Goal: Information Seeking & Learning: Learn about a topic

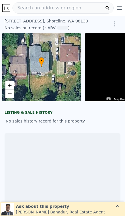
scroll to position [0, 41]
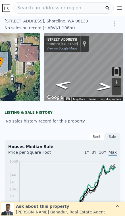
click at [84, 214] on div "Ask about this property Siddhant Bahadur , Real Estate Agent" at bounding box center [62, 209] width 123 height 13
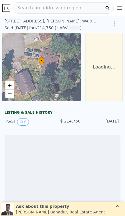
scroll to position [0, 2]
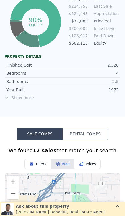
click at [19, 100] on span "Show more" at bounding box center [63, 98] width 116 height 6
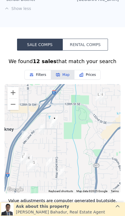
scroll to position [487, 0]
click at [14, 96] on button "Zoom in" at bounding box center [12, 92] width 11 height 11
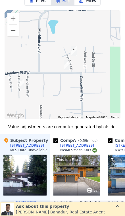
scroll to position [0, 0]
click at [15, 31] on button "Zoom out" at bounding box center [12, 30] width 11 height 11
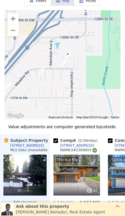
click at [15, 33] on button "Zoom out" at bounding box center [12, 30] width 11 height 11
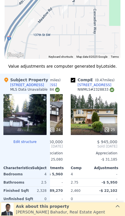
scroll to position [622, 0]
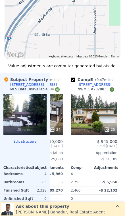
click at [88, 118] on div "25" at bounding box center [94, 114] width 47 height 41
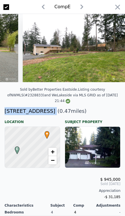
click at [118, 6] on icon "button" at bounding box center [118, 7] width 8 height 8
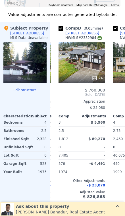
scroll to position [0, 158]
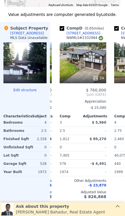
click at [86, 51] on div "24" at bounding box center [83, 62] width 47 height 41
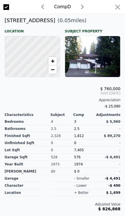
scroll to position [0, 1421]
click at [115, 5] on icon "button" at bounding box center [118, 7] width 8 height 8
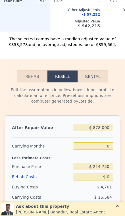
scroll to position [799, 0]
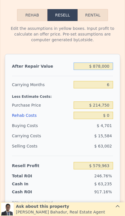
click at [112, 69] on input "$ 878,000" at bounding box center [94, 66] width 40 height 7
type input "$ 8,780"
type input "-$ 225,692"
type input "$ 878"
type input "-$ 233,016"
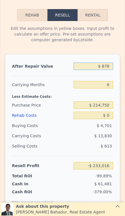
type input "$ 87"
type input "-$ 233,748"
type input "$ 8"
type input "-$ 233,821"
type input "$ 85"
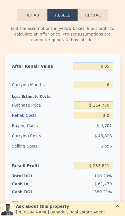
type input "-$ 233,750"
type input "$ 850"
type input "-$ 233,041"
type input "$ 8,500"
type input "-$ 225,951"
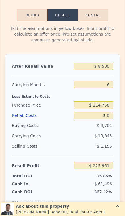
type input "$ 85,000"
type input "-$ 155,045"
type input "$ 850,000"
type input "$ 554,010"
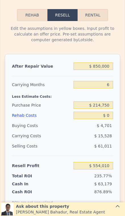
click at [114, 79] on div "After Repair Value $ 850,000 Carrying Months 6 Less Estimate Costs: Purchase Pr…" at bounding box center [62, 133] width 115 height 158
click at [113, 82] on input "6" at bounding box center [94, 84] width 40 height 7
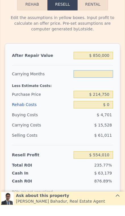
type input "3"
type input "$ 561,774"
type input "3"
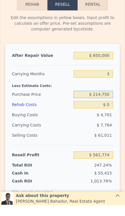
click at [111, 102] on input "$ 214,750" at bounding box center [94, 105] width 40 height 7
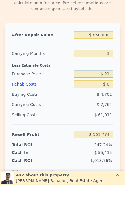
type input "$ 2"
type input "$ 640,000"
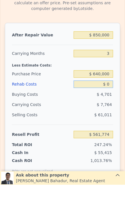
click at [113, 112] on input "$ 0" at bounding box center [94, 115] width 40 height 7
type input "$ 118,098"
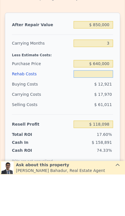
type input "$ 8"
type input "$ 118,090"
type input "$ 80"
type input "$ 118,014"
type input "$ 800"
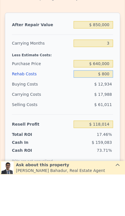
type input "$ 117,267"
type input "$ 8,000"
type input "$ 109,778"
type input "$ 80,000"
type input "$ 34,898"
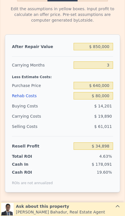
scroll to position [819, 0]
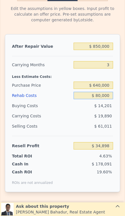
click at [109, 95] on input "$ 80,000" at bounding box center [94, 95] width 40 height 7
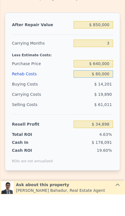
type input "$ 8,000"
type input "$ 109,778"
type input "$ 800"
type input "$ 117,267"
type input "$ 80"
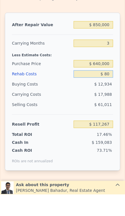
type input "$ 118,014"
type input "$ 8"
type input "$ 118,090"
type input "$ 60"
type input "$ 118,037"
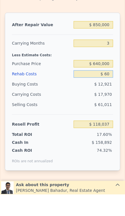
type input "$ 600"
type input "$ 117,473"
type input "$ 6,000"
type input "$ 111,858"
type input "$ 60,000"
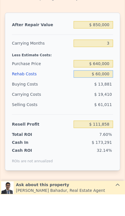
type input "$ 55,698"
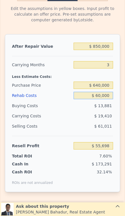
click at [110, 95] on input "$ 60,000" at bounding box center [94, 95] width 40 height 7
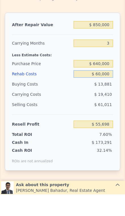
type input "$ 6,000"
type input "$ 111,858"
type input "$ 600"
type input "$ 117,473"
type input "$ 60"
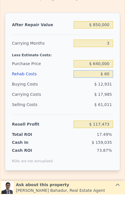
type input "$ 118,037"
type input "$ 6"
type input "$ 118,092"
type input "$ 8"
type input "$ 118,090"
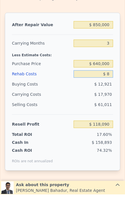
type input "$ 80"
type input "$ 118,014"
type input "$ 800"
type input "$ 117,267"
type input "$ 8,000"
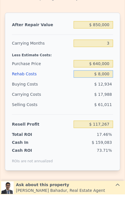
type input "$ 109,778"
type input "$ 80,000"
type input "$ 34,898"
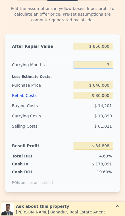
click at [110, 67] on input "3" at bounding box center [94, 64] width 40 height 7
type input "2"
type input "$ 41,527"
type input "$ 878,000"
type input "6"
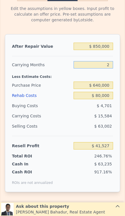
type input "$ 0"
type input "$ 579,963"
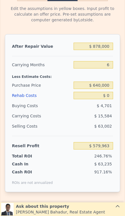
scroll to position [829, 0]
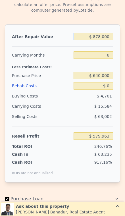
click at [109, 36] on input "$ 878,000" at bounding box center [94, 36] width 40 height 7
type input "$ 87,800"
type input "-$ 152,450"
type input "$ 8,780"
type input "-$ 225,692"
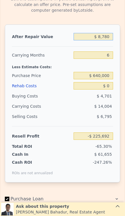
type input "$ 878"
type input "-$ 233,016"
type input "$ 87"
type input "-$ 233,748"
type input "$ 8"
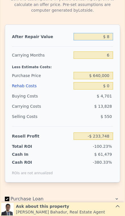
type input "-$ 233,821"
type input "$ 85"
type input "-$ 233,750"
type input "$ 850"
type input "-$ 233,041"
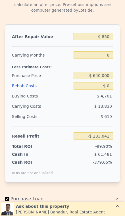
type input "$ 8,500"
type input "-$ 225,951"
type input "$ 85,000"
type input "-$ 155,045"
type input "$ 850,000"
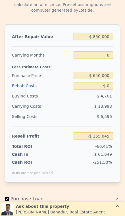
type input "$ 554,010"
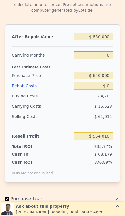
click at [109, 56] on input "6" at bounding box center [94, 54] width 40 height 7
type input "3"
type input "$ 561,774"
type input "3"
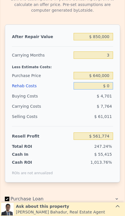
click at [111, 85] on input "$ 0" at bounding box center [94, 85] width 40 height 7
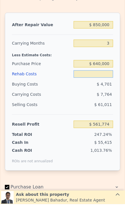
type input "$ 8"
type input "$ 561,766"
type input "$ 80"
type input "$ 561,690"
type input "$ 800"
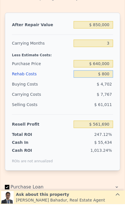
type input "$ 560,943"
type input "$ 8,000"
type input "$ 553,454"
type input "$ 80,000"
type input "$ 478,574"
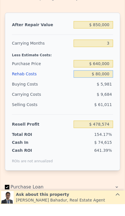
type input "$ 800,000"
type input "-$ 270,226"
type input "$ 80,000"
type input "$ 478,574"
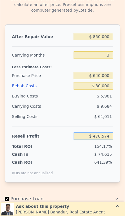
click at [110, 137] on input "$ 478,574" at bounding box center [94, 136] width 40 height 7
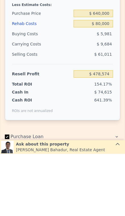
type input "$ 214,750"
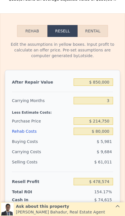
scroll to position [808, 0]
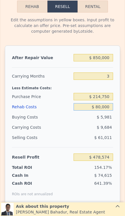
click at [110, 109] on input "$ 80,000" at bounding box center [94, 106] width 40 height 7
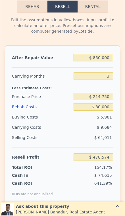
click at [109, 57] on input "$ 850,000" at bounding box center [94, 57] width 40 height 7
click at [109, 54] on input "$ 850,000" at bounding box center [94, 57] width 40 height 7
click at [110, 59] on input "$ 850,000" at bounding box center [94, 57] width 40 height 7
type input "$ 8,500"
type input "-$ 302,229"
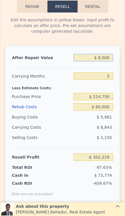
type input "$ 850"
type input "-$ 309,326"
type input "$ 85"
type input "-$ 310,036"
type input "$ 8"
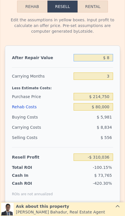
type input "-$ 310,107"
type input "$ 7"
type input "-$ 310,108"
type input "$ 79"
type input "-$ 310,041"
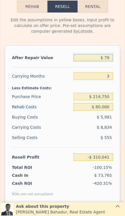
type input "$ 799"
type input "-$ 309,374"
type input "$ 7,999"
type input "-$ 302,693"
type input "$ 79,999"
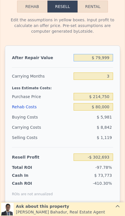
type input "-$ 235,886"
type input "$ 799,999"
type input "$ 432,180"
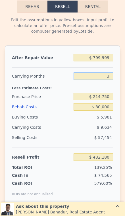
click at [110, 74] on input "3" at bounding box center [94, 76] width 40 height 7
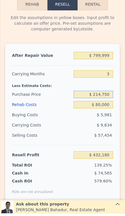
click at [111, 95] on input "$ 214,750" at bounding box center [94, 96] width 40 height 7
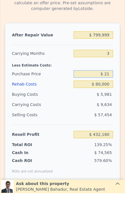
type input "$ 2"
type input "$ 640,000"
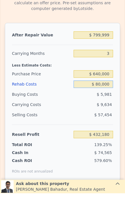
click at [111, 103] on input "$ 80,000" at bounding box center [94, 106] width 40 height 7
type input "-$ 11,496"
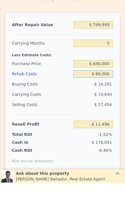
type input "$ 8,000"
type input "$ 63,384"
type input "$ 800"
type input "$ 70,873"
type input "$ 80"
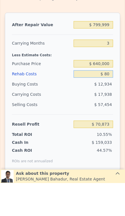
type input "$ 71,620"
type input "$ 8"
type input "$ 71,696"
type input "$ 40"
type input "$ 71,663"
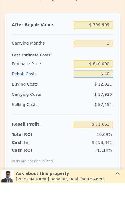
type input "$ 400"
type input "$ 71,289"
type input "$ 4,000"
type input "$ 67,544"
type input "$ 40,000"
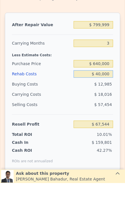
type input "$ 30,104"
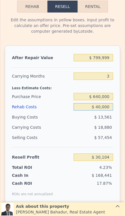
click at [110, 109] on input "$ 40,000" at bounding box center [94, 106] width 40 height 7
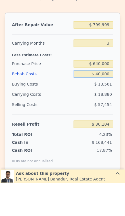
type input "$ 4,000"
type input "$ 67,544"
type input "$ 400"
type input "$ 71,289"
type input "$ 40"
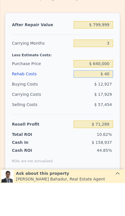
type input "$ 71,663"
type input "$ 4"
type input "$ 71,700"
type input "$ 0"
type input "$ 71,704"
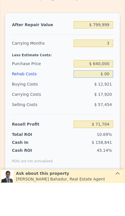
type input "$ 0"
type input "$ 65"
type input "$ 71,635"
type input "$ 650"
type input "$ 71,029"
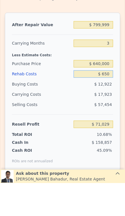
type input "$ 6,500"
type input "$ 64,944"
type input "$ 65,000"
type input "$ 4,104"
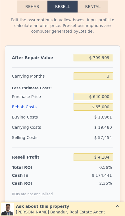
click at [104, 97] on input "$ 640,000" at bounding box center [94, 96] width 40 height 7
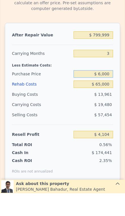
type input "$ 000"
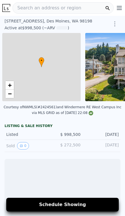
scroll to position [0, 2]
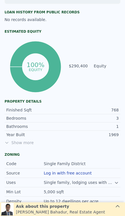
scroll to position [255, 0]
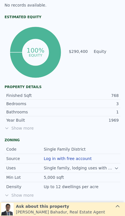
click at [18, 130] on span "Show more" at bounding box center [63, 128] width 116 height 6
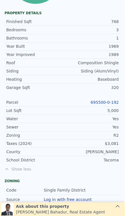
scroll to position [339, 0]
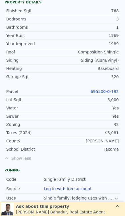
click at [102, 93] on link "695500-0-192" at bounding box center [105, 91] width 28 height 5
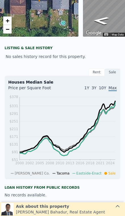
scroll to position [0, 0]
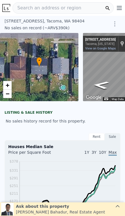
click at [26, 5] on span "Search an address or region" at bounding box center [47, 8] width 69 height 7
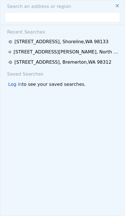
click at [19, 12] on input "text" at bounding box center [62, 17] width 115 height 10
type input "8310 52nd St Ct W University Place, WA 98467"
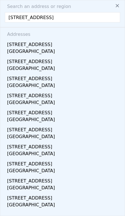
click at [16, 47] on div "8310 52nd Street Ct W" at bounding box center [63, 43] width 113 height 9
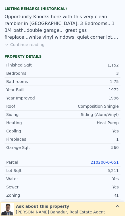
scroll to position [379, 0]
click at [102, 164] on link "210200-0-051" at bounding box center [105, 162] width 28 height 5
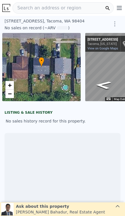
scroll to position [0, 41]
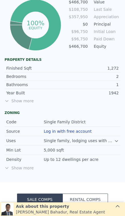
scroll to position [290, 0]
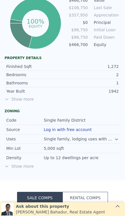
click at [23, 99] on span "Show more" at bounding box center [63, 99] width 116 height 6
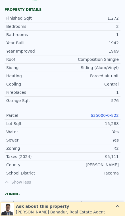
scroll to position [346, 0]
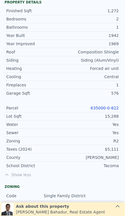
click at [104, 109] on link "635000-0-822" at bounding box center [105, 108] width 28 height 5
